Goal: Task Accomplishment & Management: Manage account settings

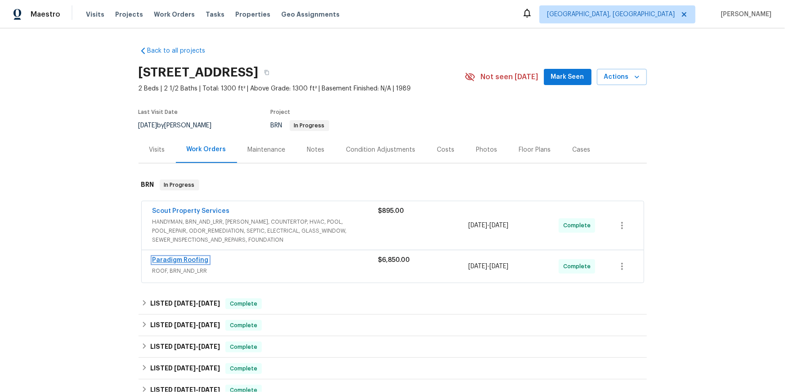
click at [196, 263] on link "Paradigm Roofing" at bounding box center [180, 260] width 56 height 6
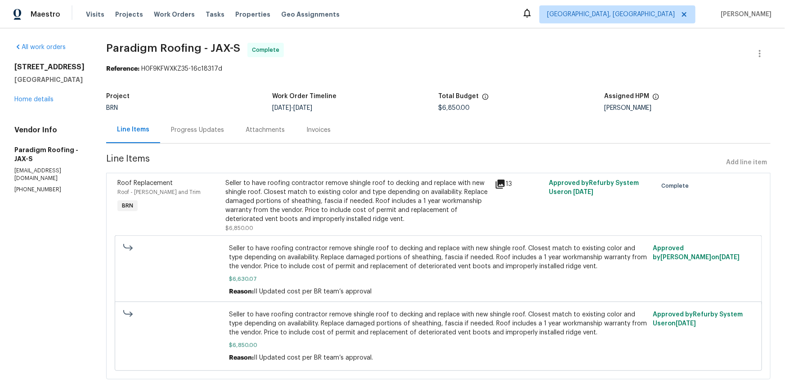
click at [330, 134] on div "Invoices" at bounding box center [318, 129] width 24 height 9
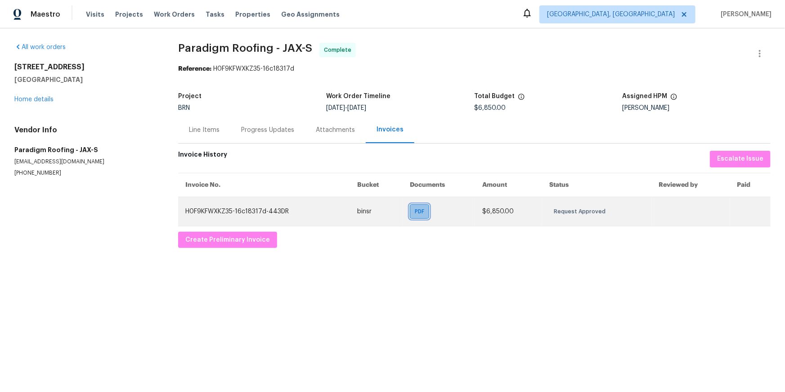
click at [415, 216] on span "PDF" at bounding box center [421, 211] width 13 height 9
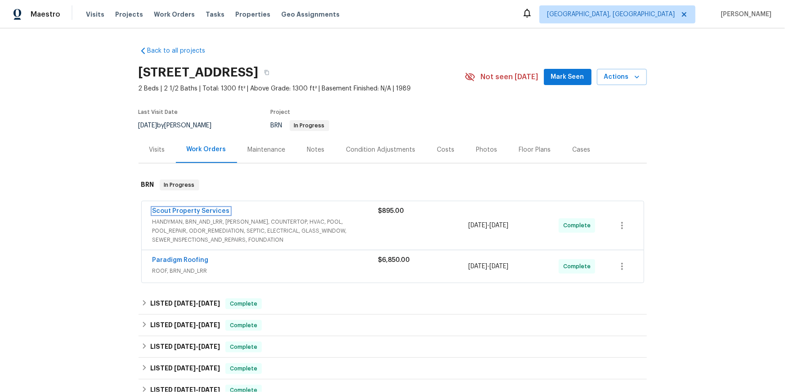
click at [197, 214] on link "Scout Property Services" at bounding box center [190, 211] width 77 height 6
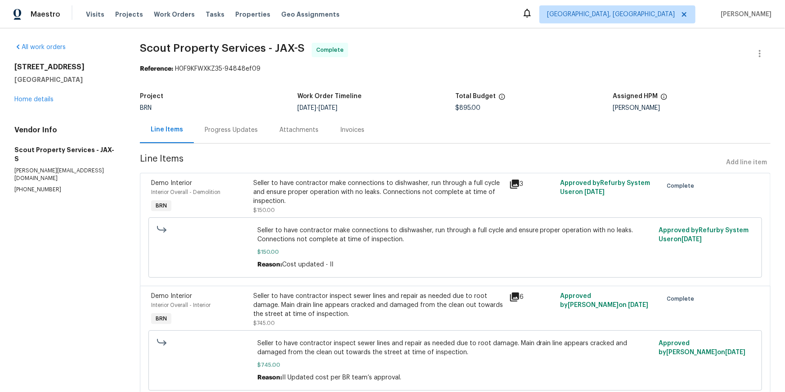
click at [349, 143] on div "Invoices" at bounding box center [352, 129] width 46 height 27
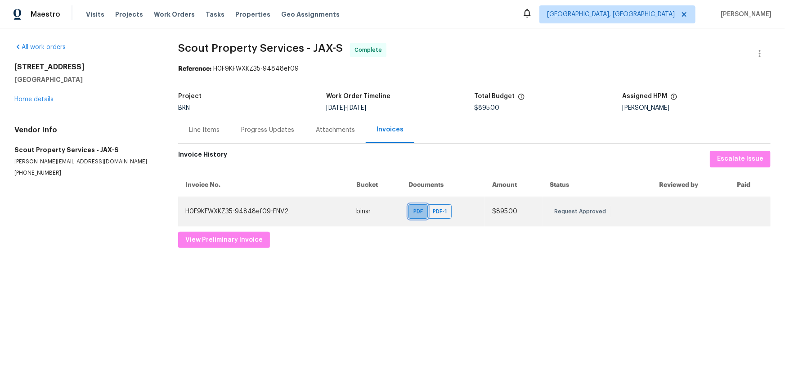
click at [413, 216] on span "PDF" at bounding box center [419, 211] width 13 height 9
click at [444, 216] on span "PDF-1" at bounding box center [442, 211] width 18 height 9
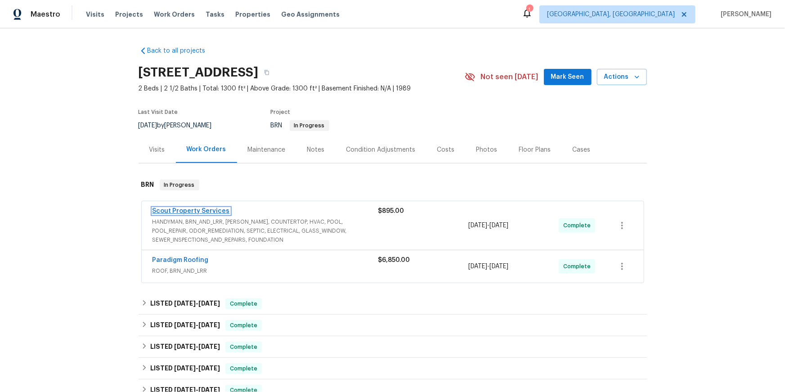
click at [220, 214] on link "Scout Property Services" at bounding box center [190, 211] width 77 height 6
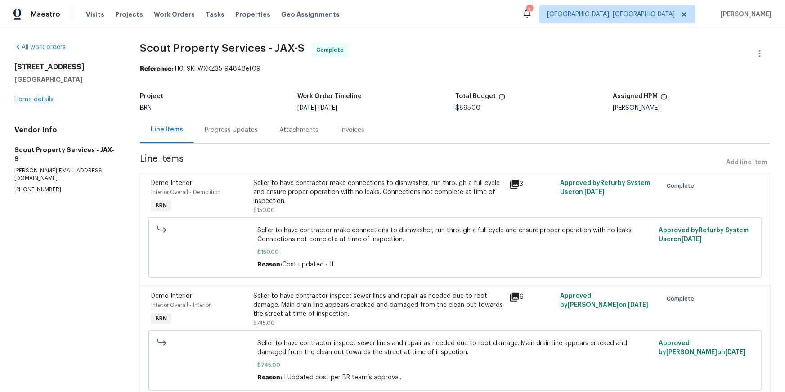
click at [244, 134] on div "Progress Updates" at bounding box center [231, 129] width 53 height 9
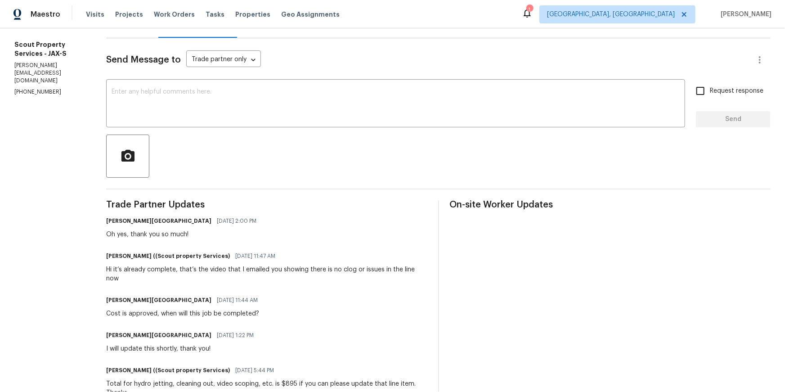
scroll to position [105, 0]
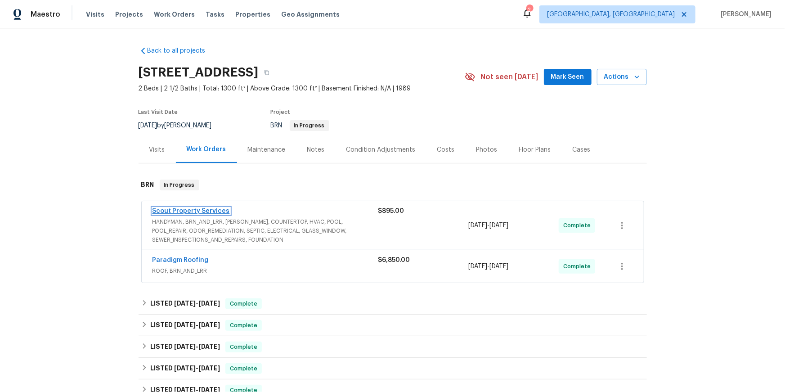
click at [206, 214] on link "Scout Property Services" at bounding box center [190, 211] width 77 height 6
